Goal: Use online tool/utility

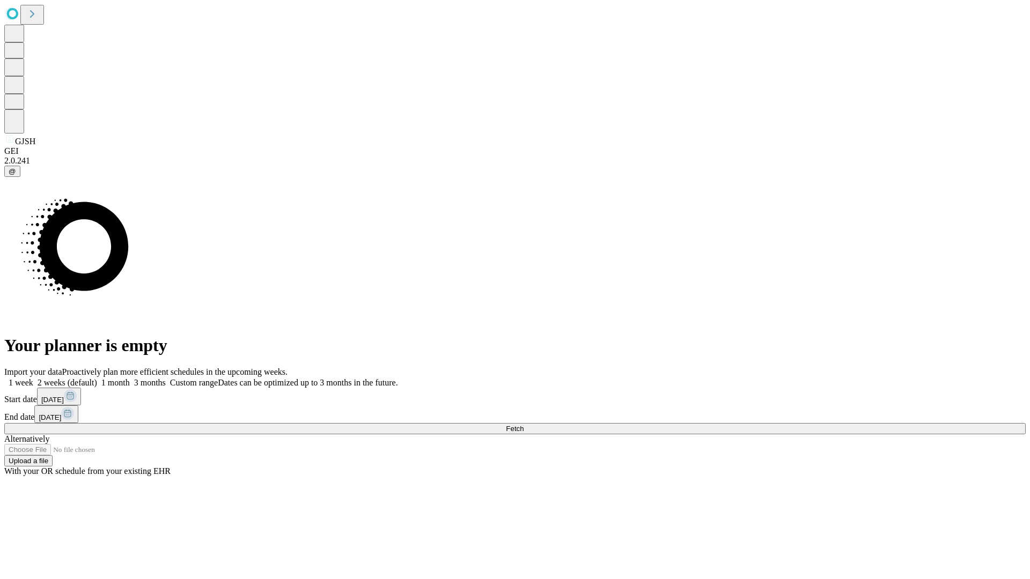
click at [524, 425] on span "Fetch" at bounding box center [515, 429] width 18 height 8
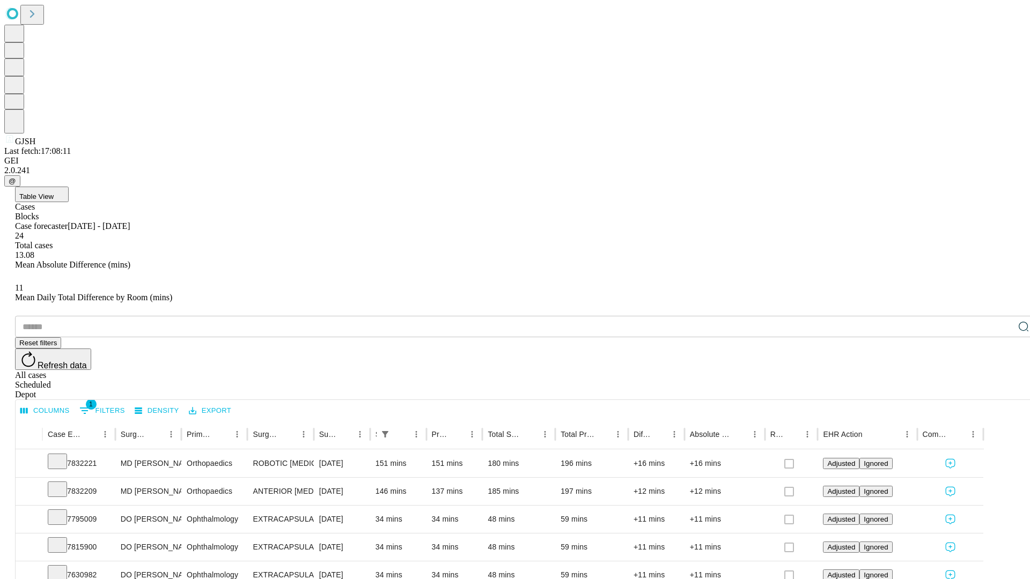
click at [54, 193] on span "Table View" at bounding box center [36, 197] width 34 height 8
